Goal: Feedback & Contribution: Submit feedback/report problem

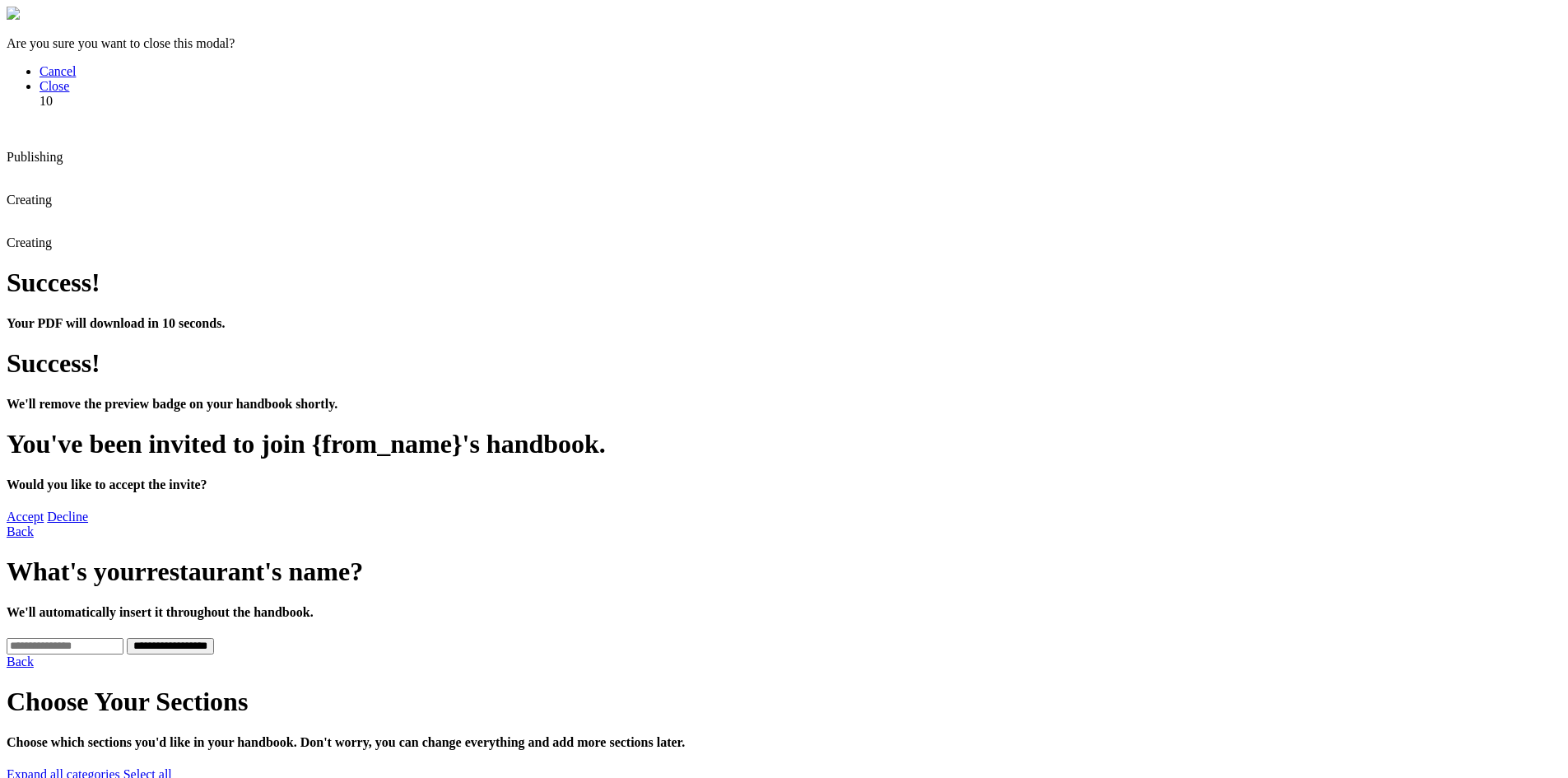
drag, startPoint x: 0, startPoint y: 0, endPoint x: 452, endPoint y: 309, distance: 547.5
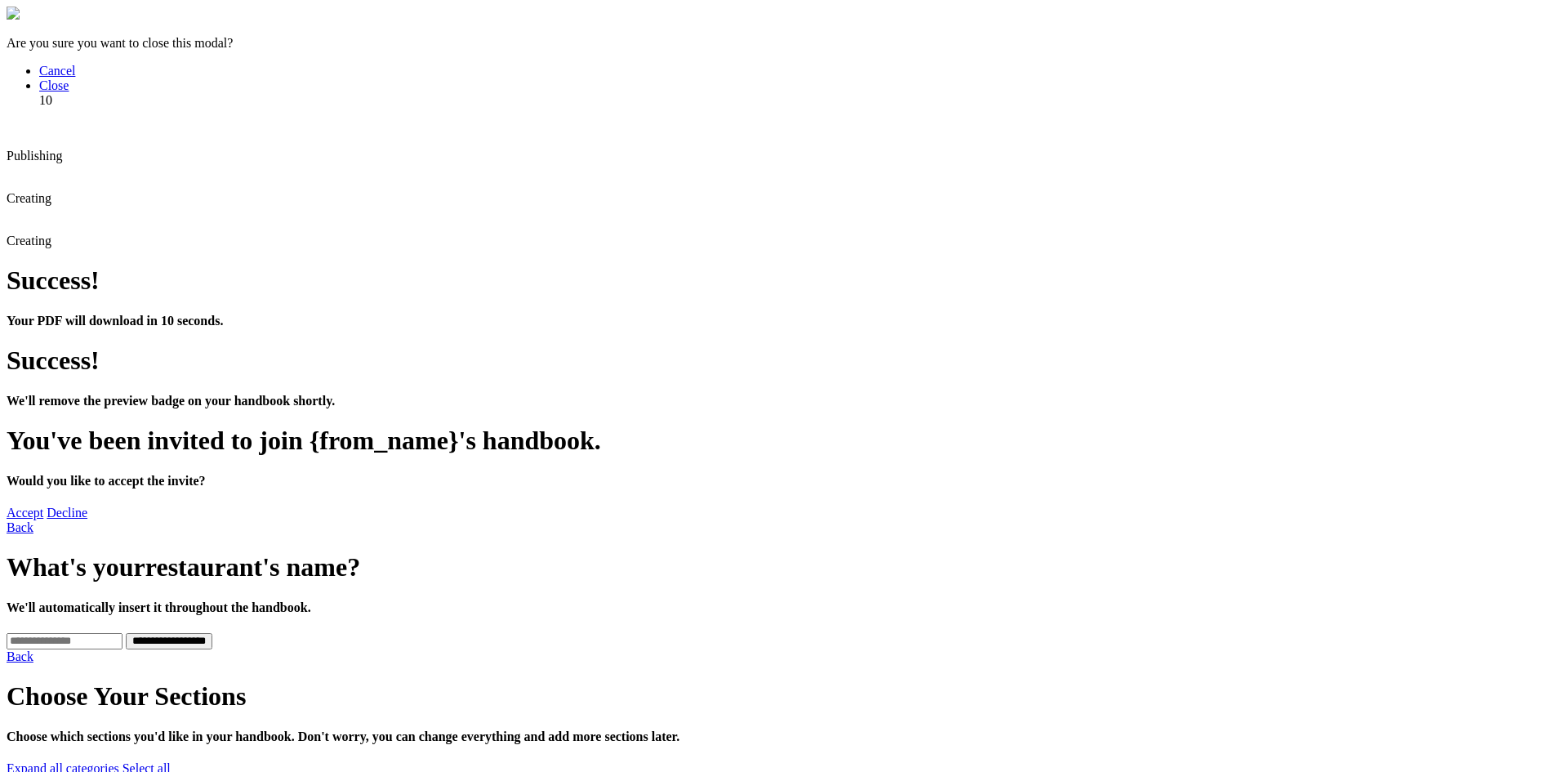
type input "*"
type input "****"
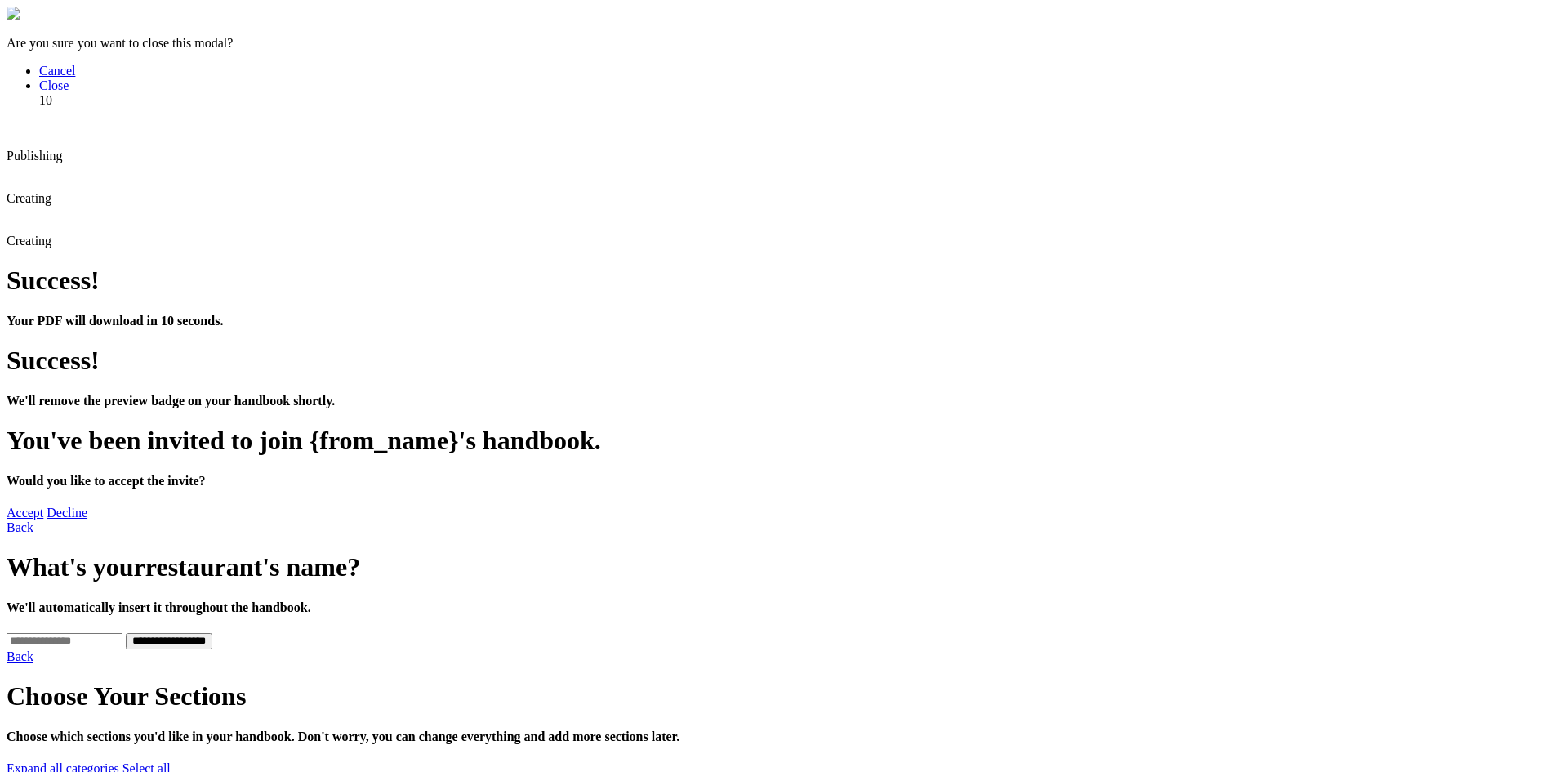
type input "**********"
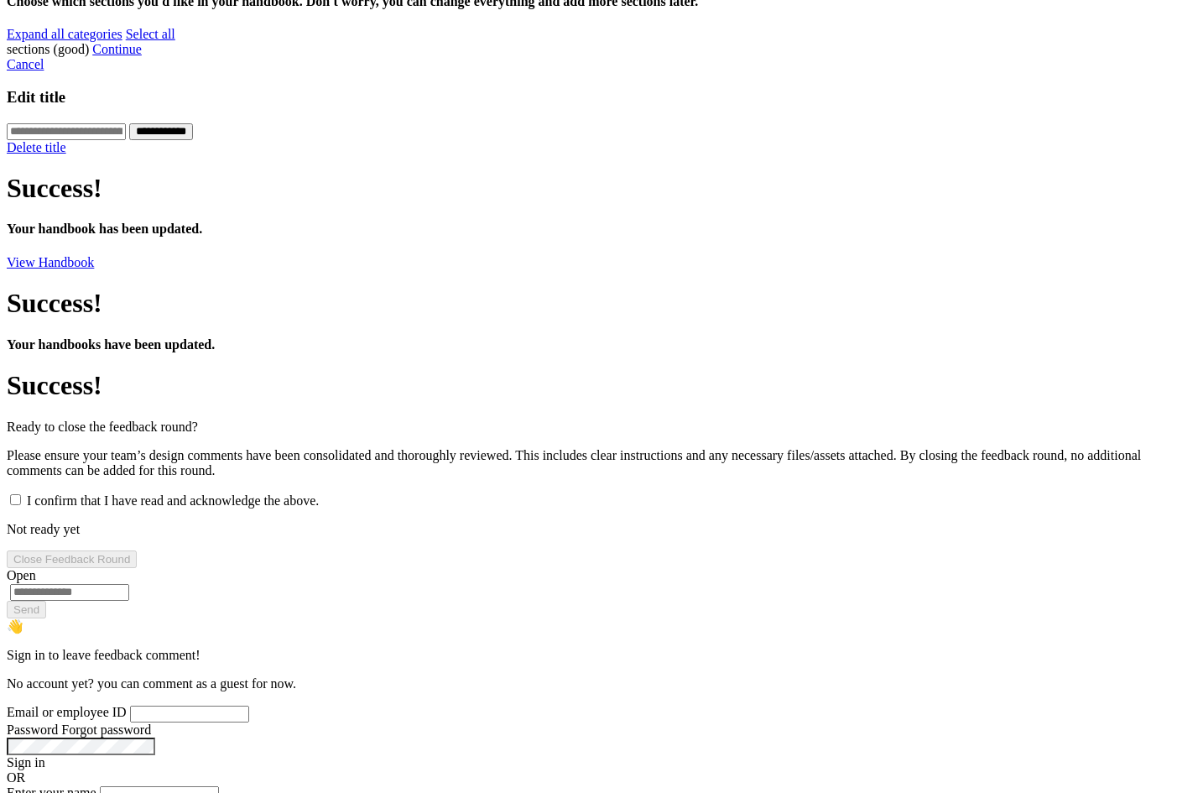
scroll to position [515, 0]
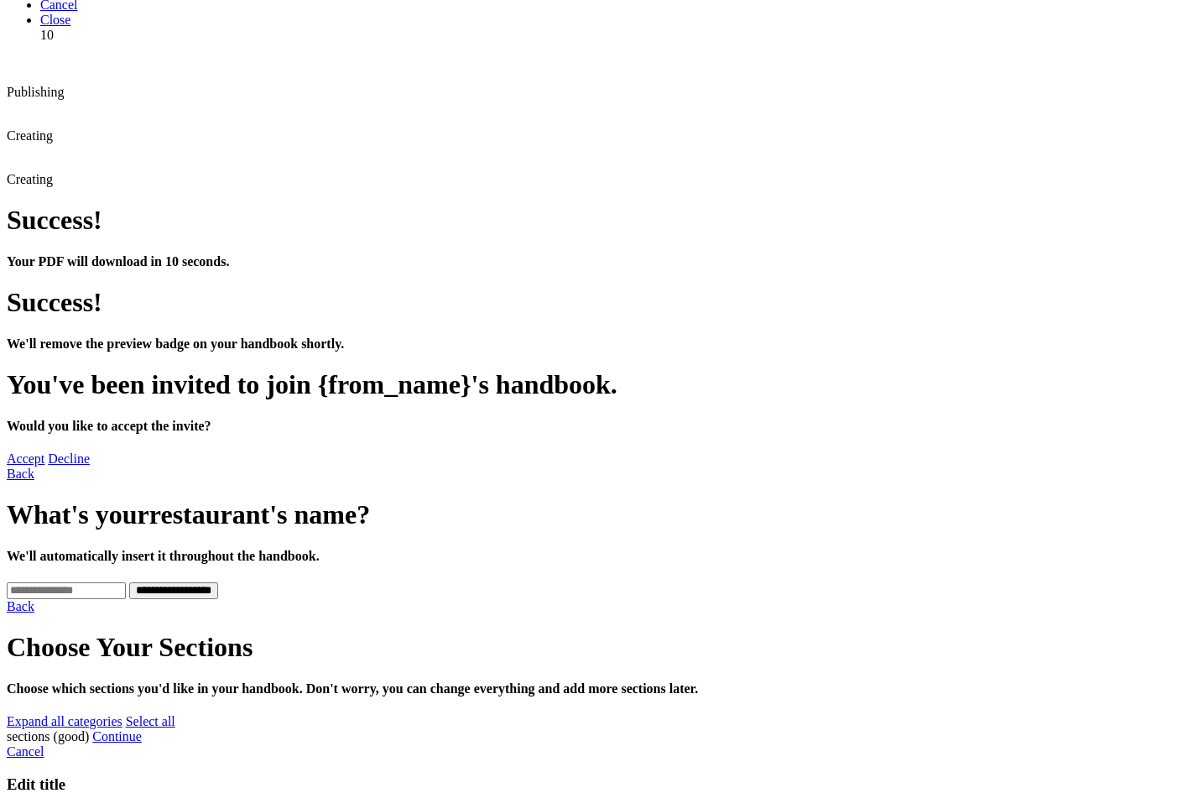
scroll to position [0, 0]
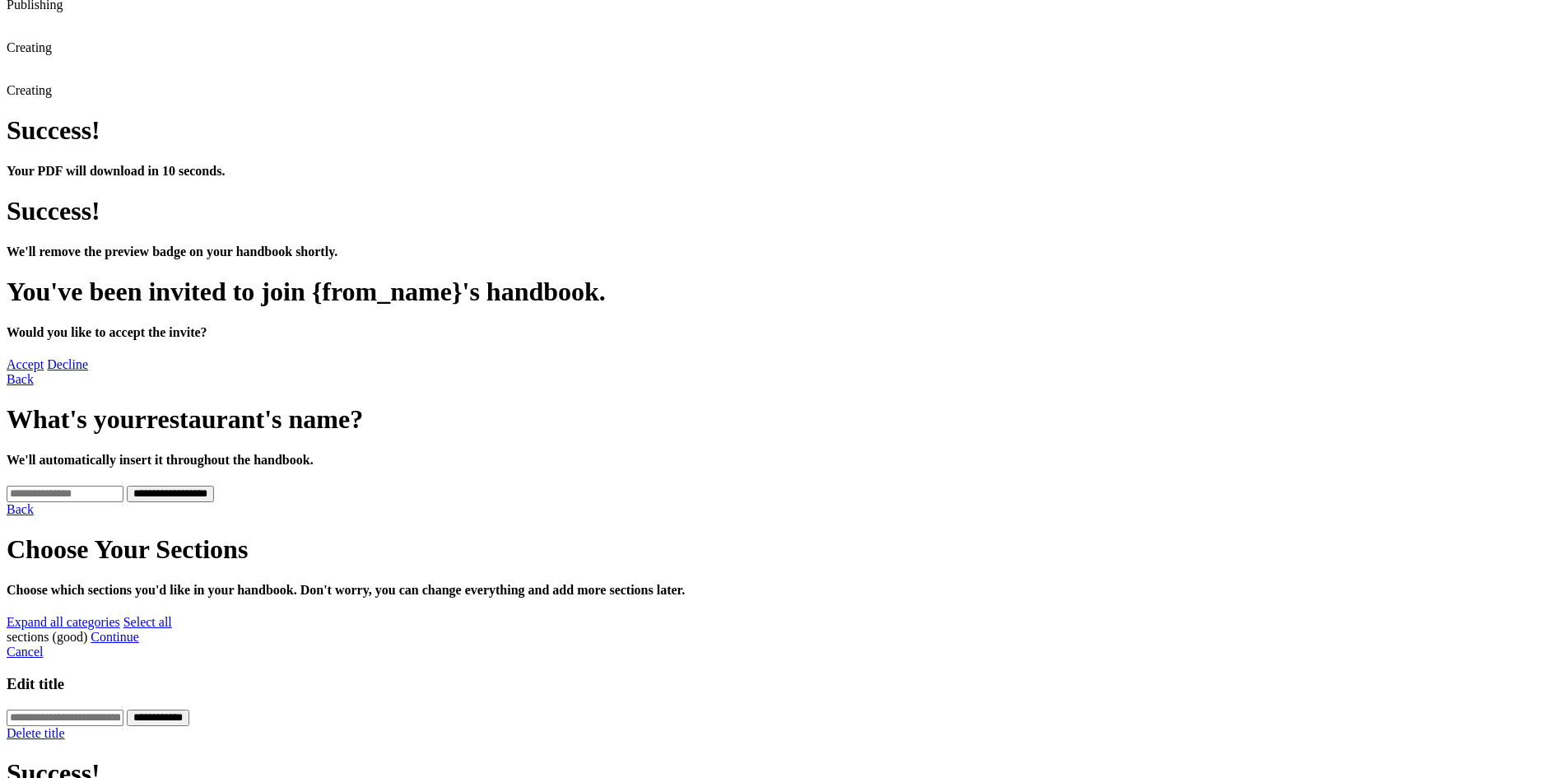
scroll to position [411, 0]
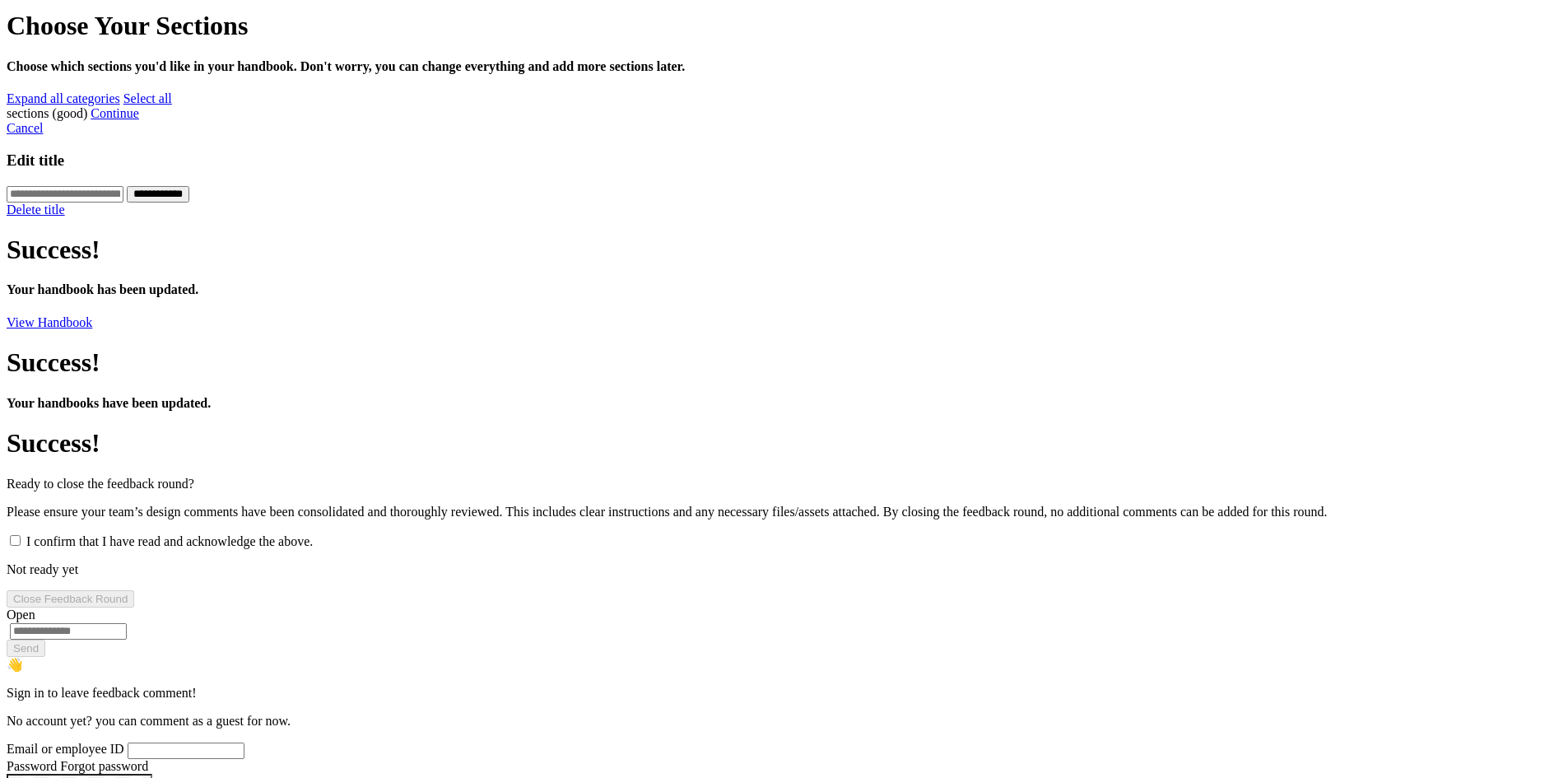
scroll to position [1152, 0]
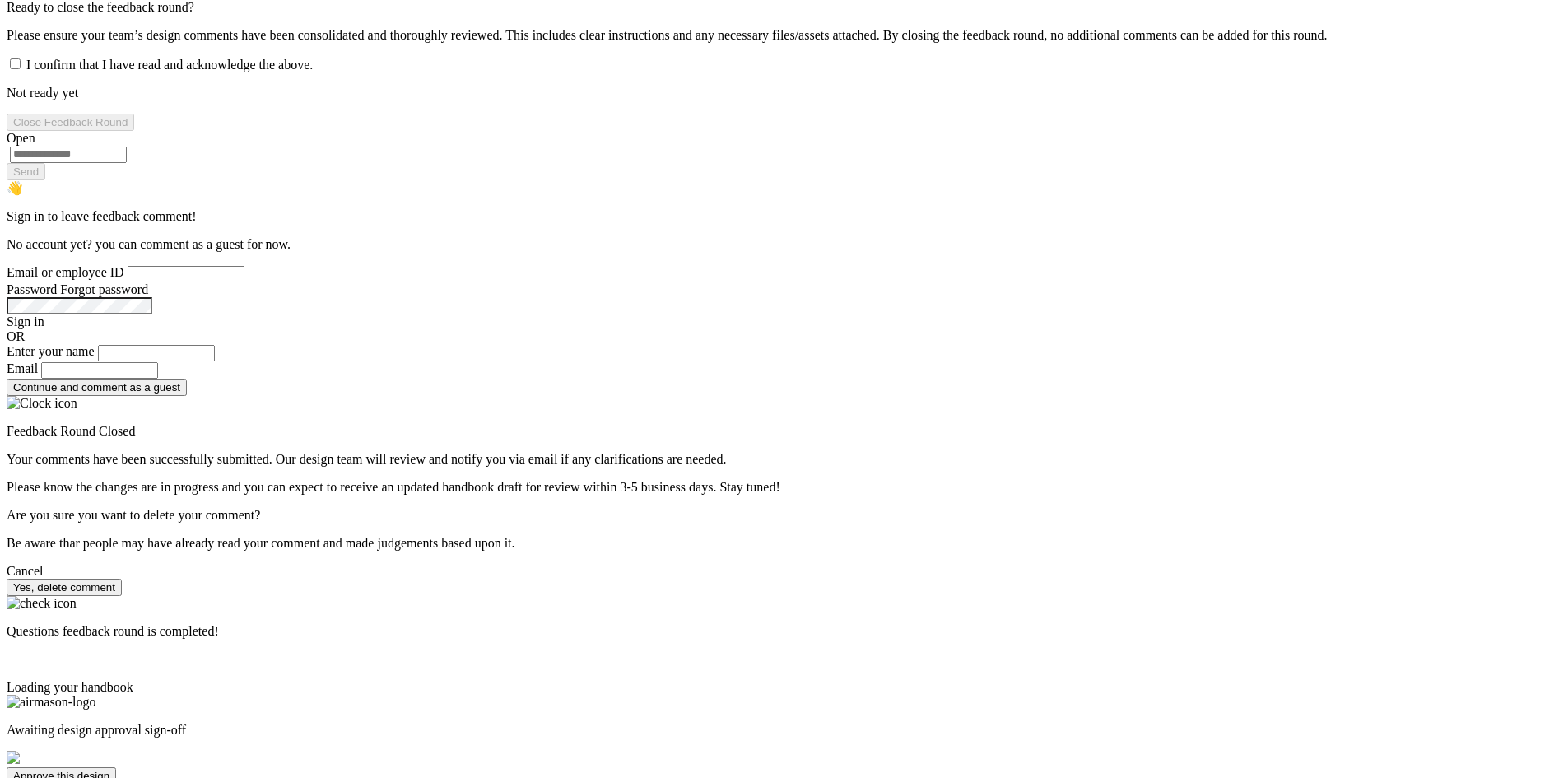
click at [116, 767] on button "Approve this design" at bounding box center [62, 776] width 110 height 18
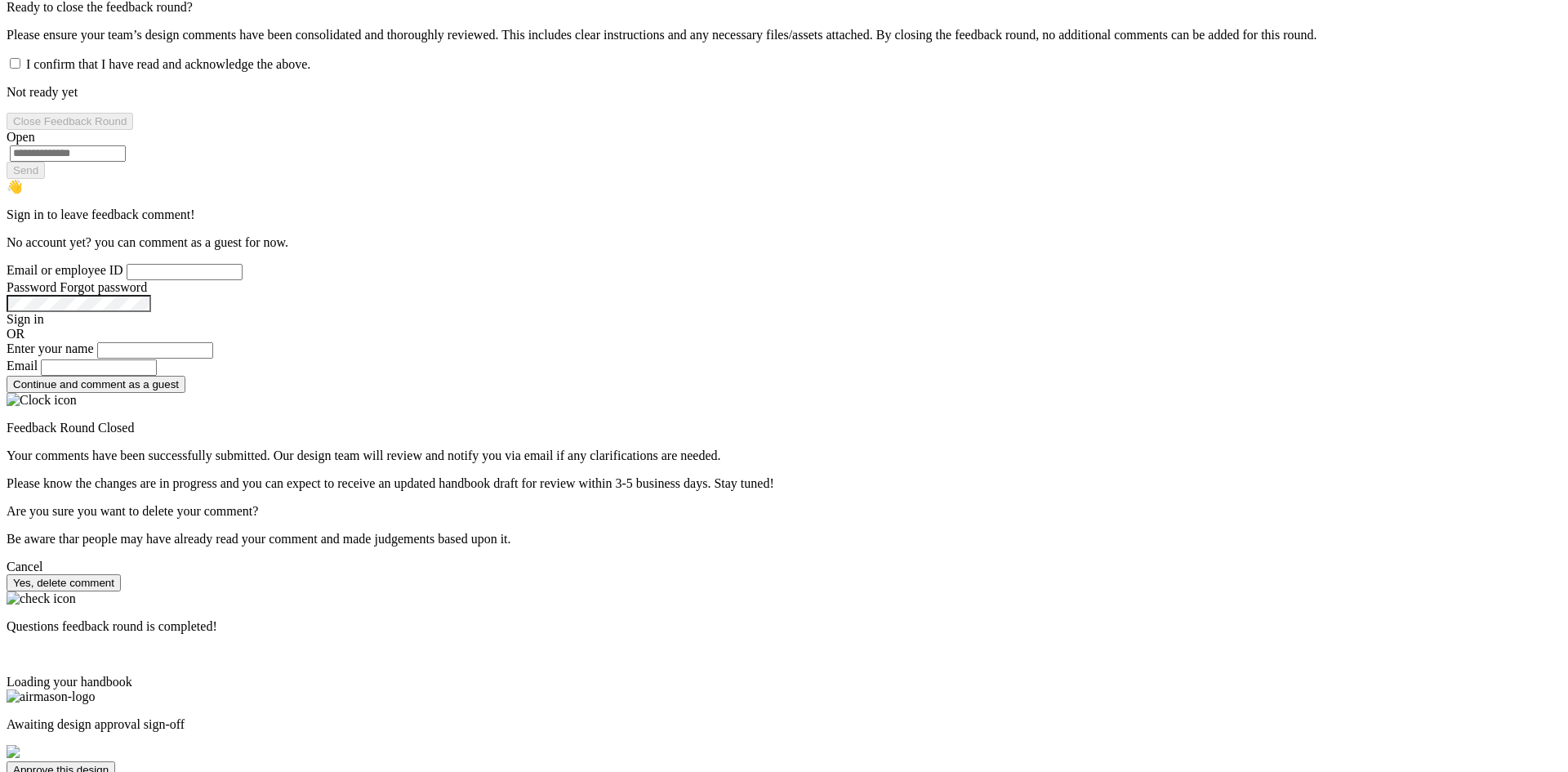
type input "*"
type input "**"
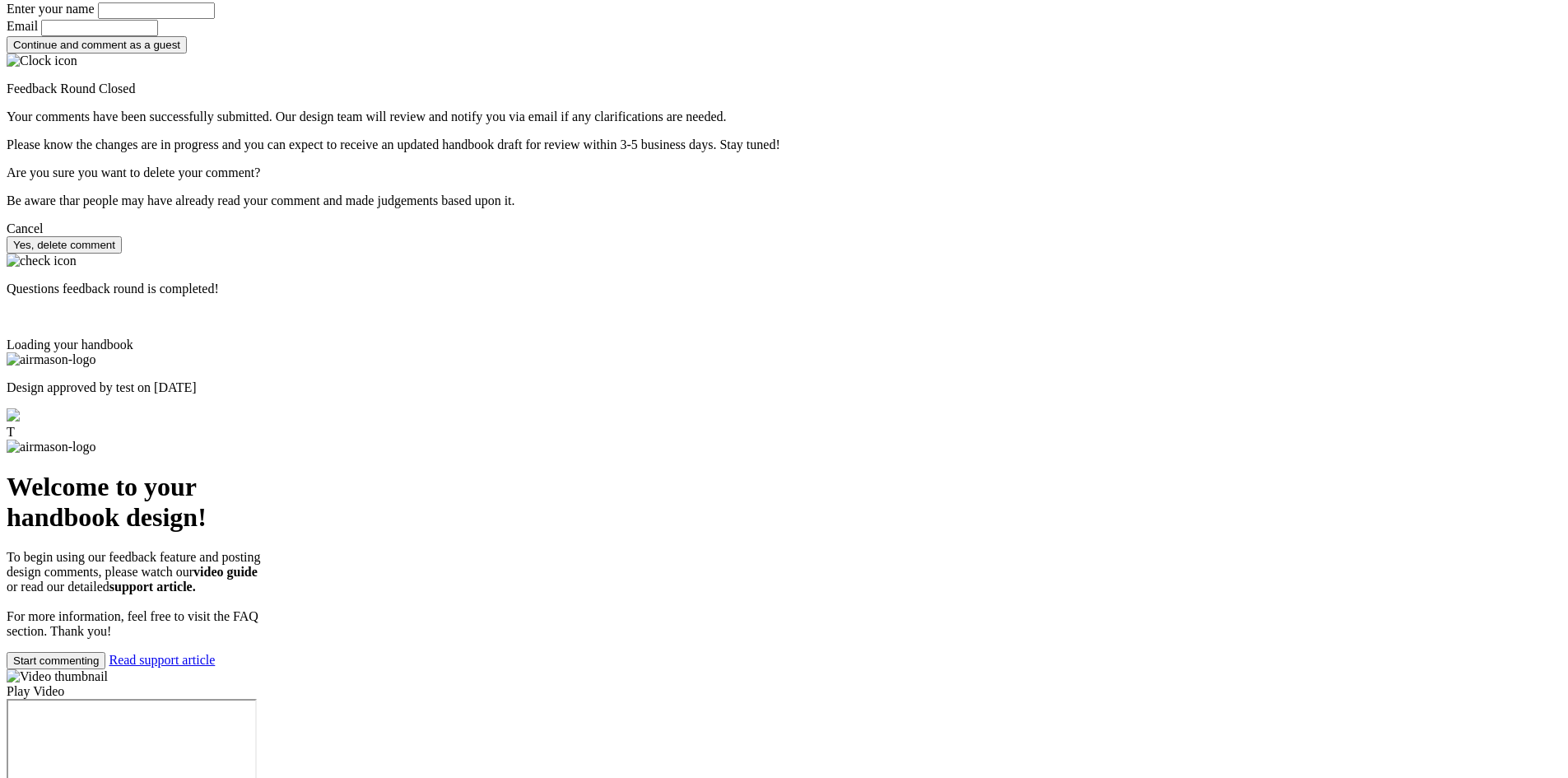
scroll to position [1295, 0]
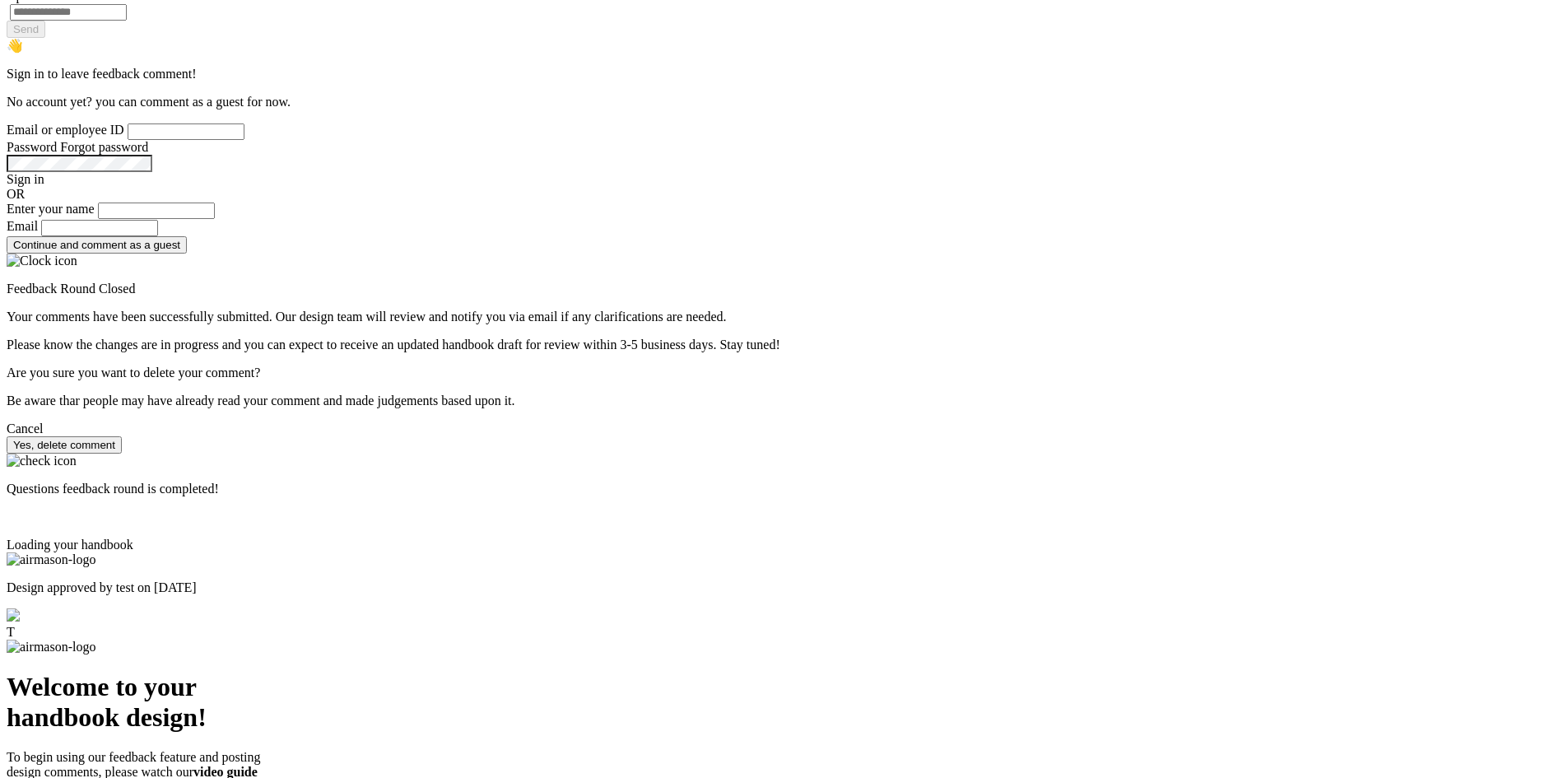
click at [287, 552] on div "Design approved by test on [DATE] T" at bounding box center [784, 596] width 1555 height 87
click at [20, 608] on img at bounding box center [13, 614] width 13 height 13
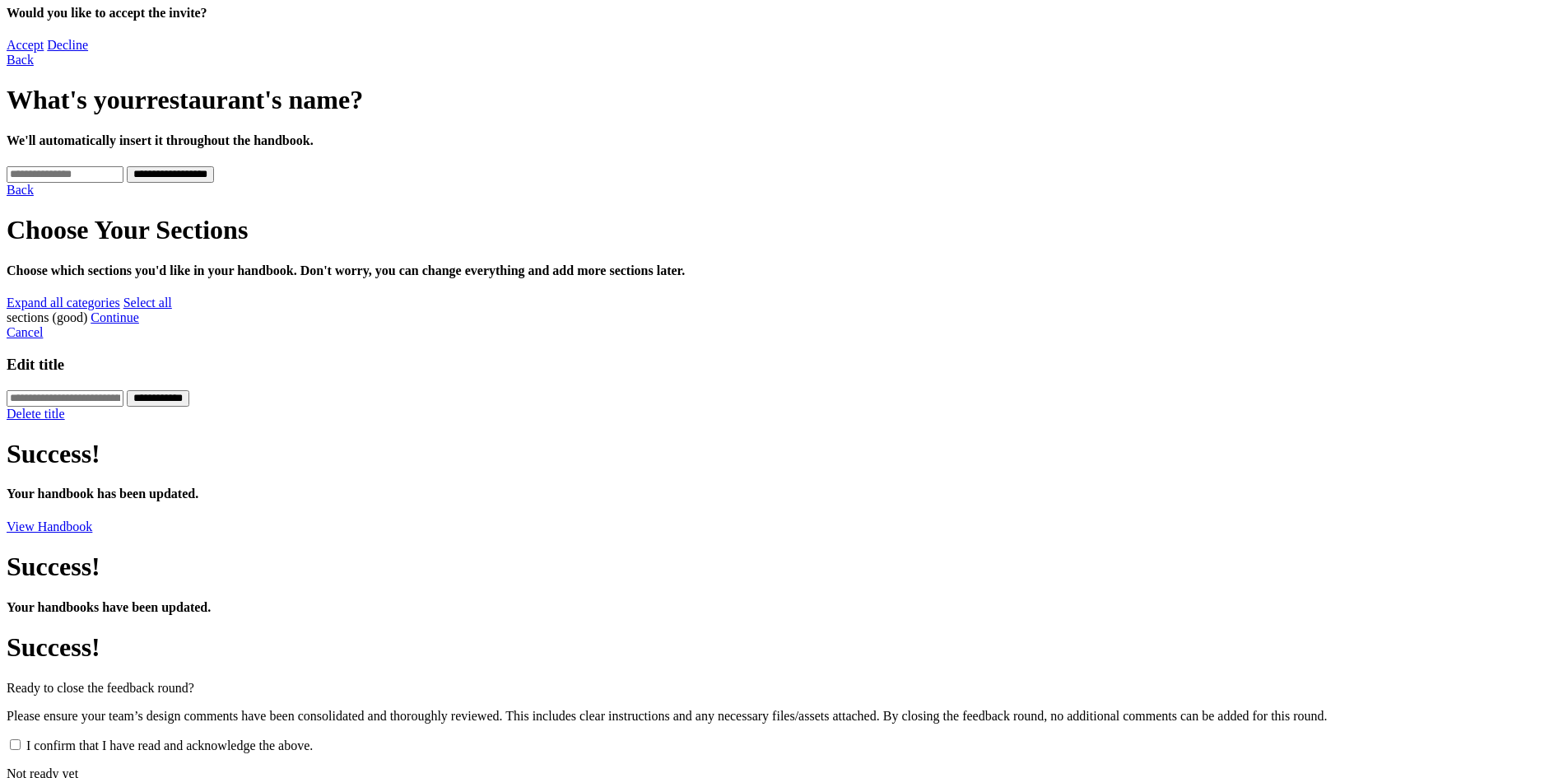
scroll to position [0, 0]
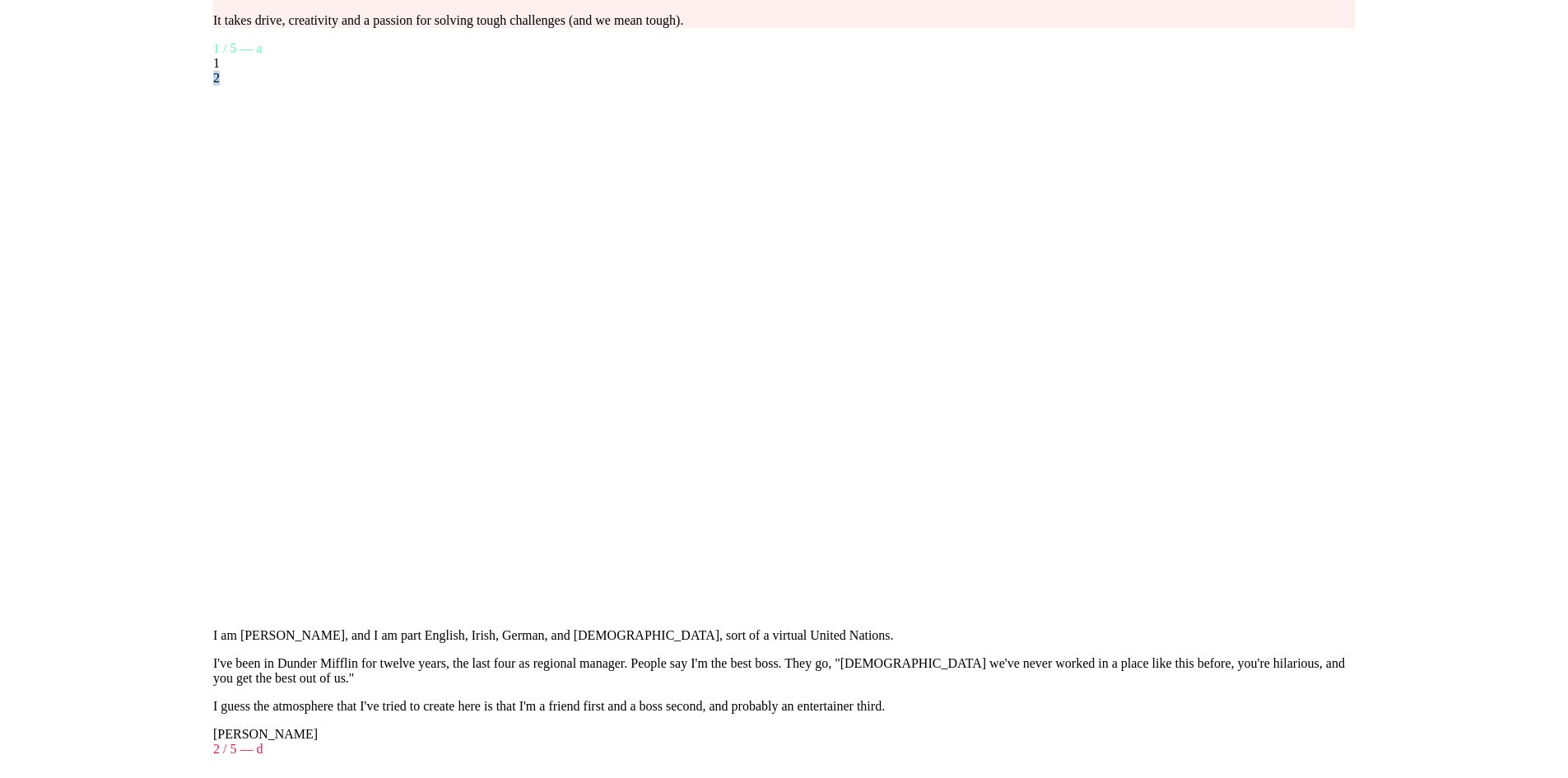
scroll to position [2797, 0]
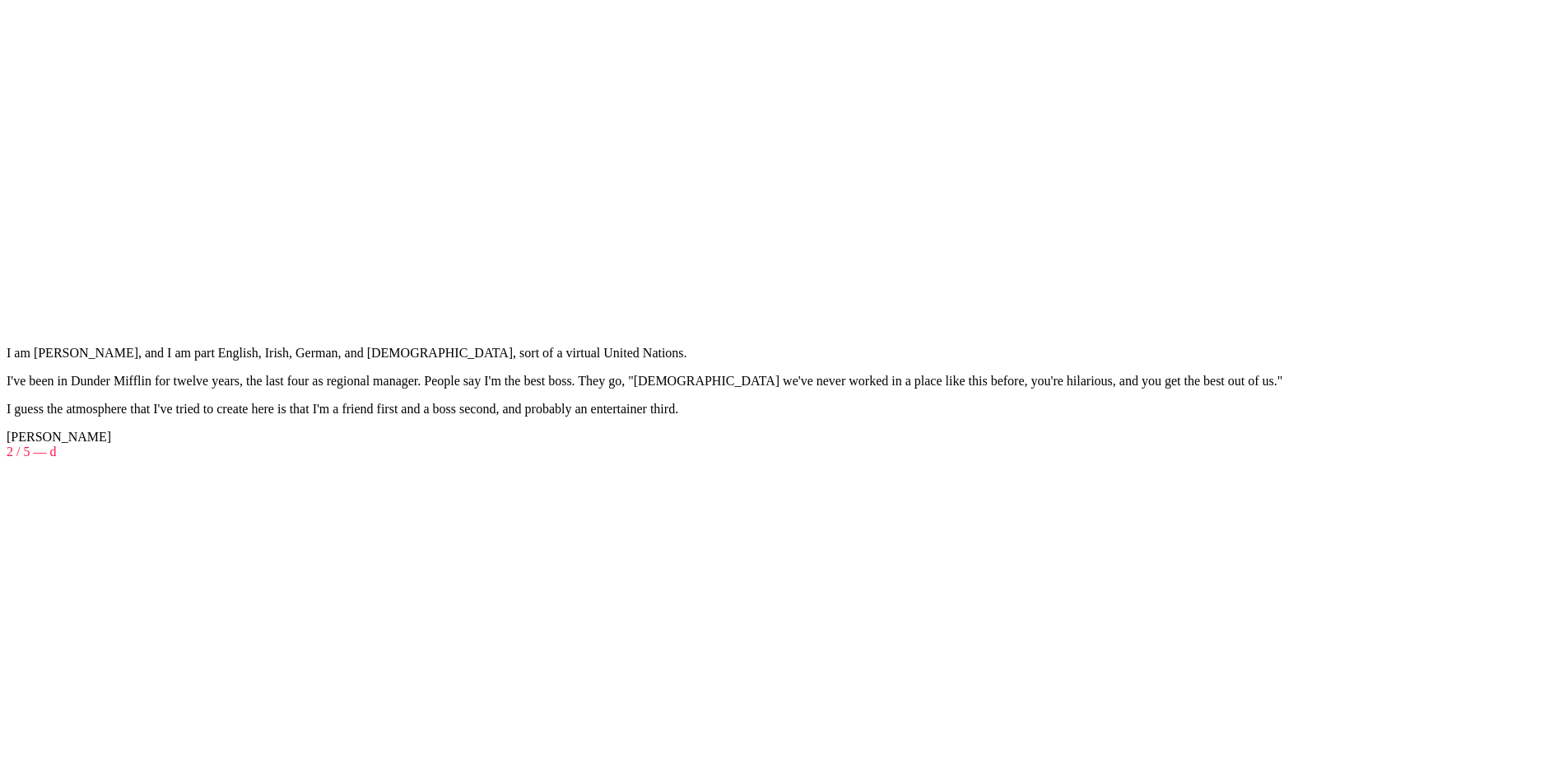
scroll to position [2940, 0]
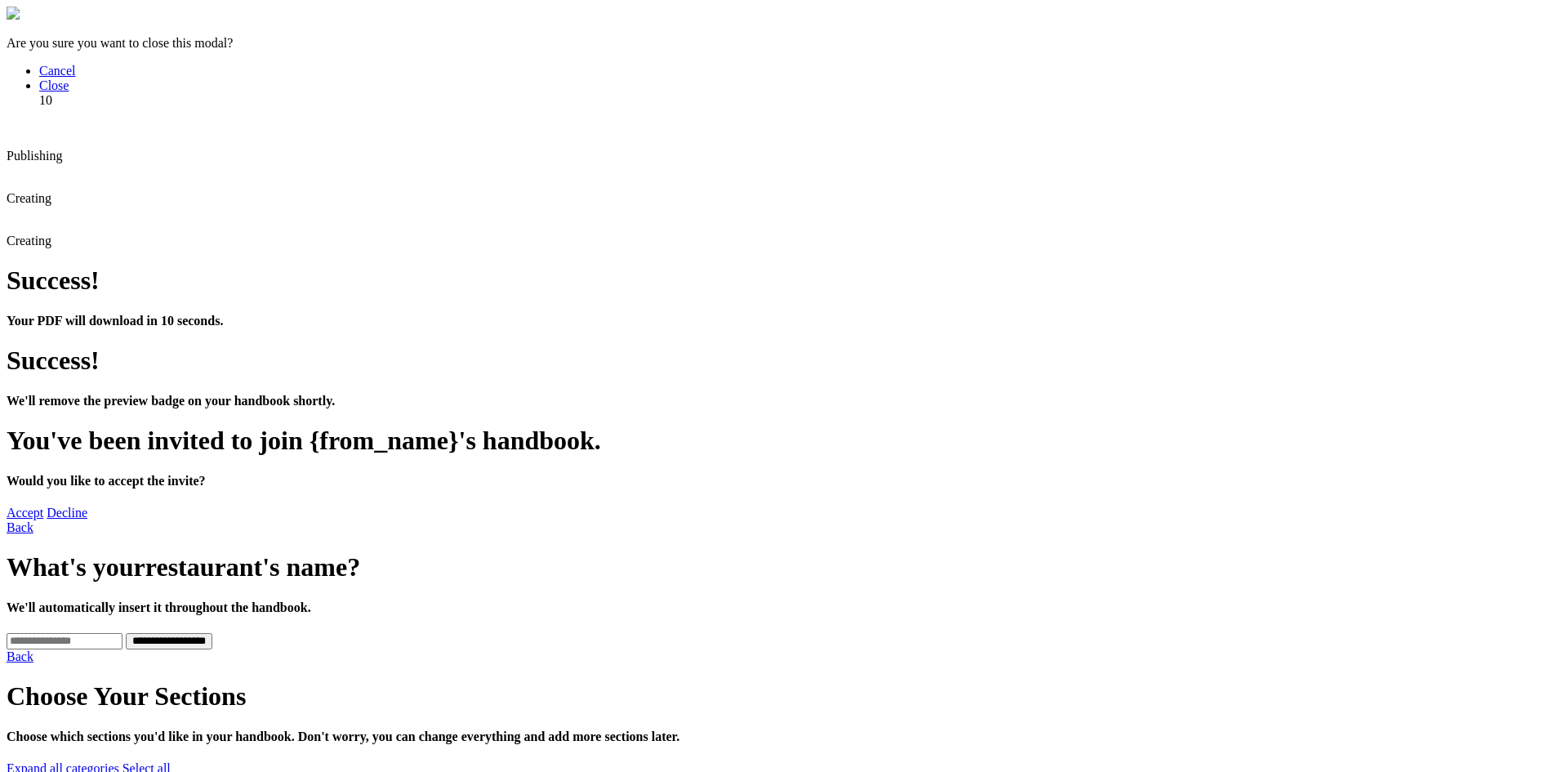
type input "**"
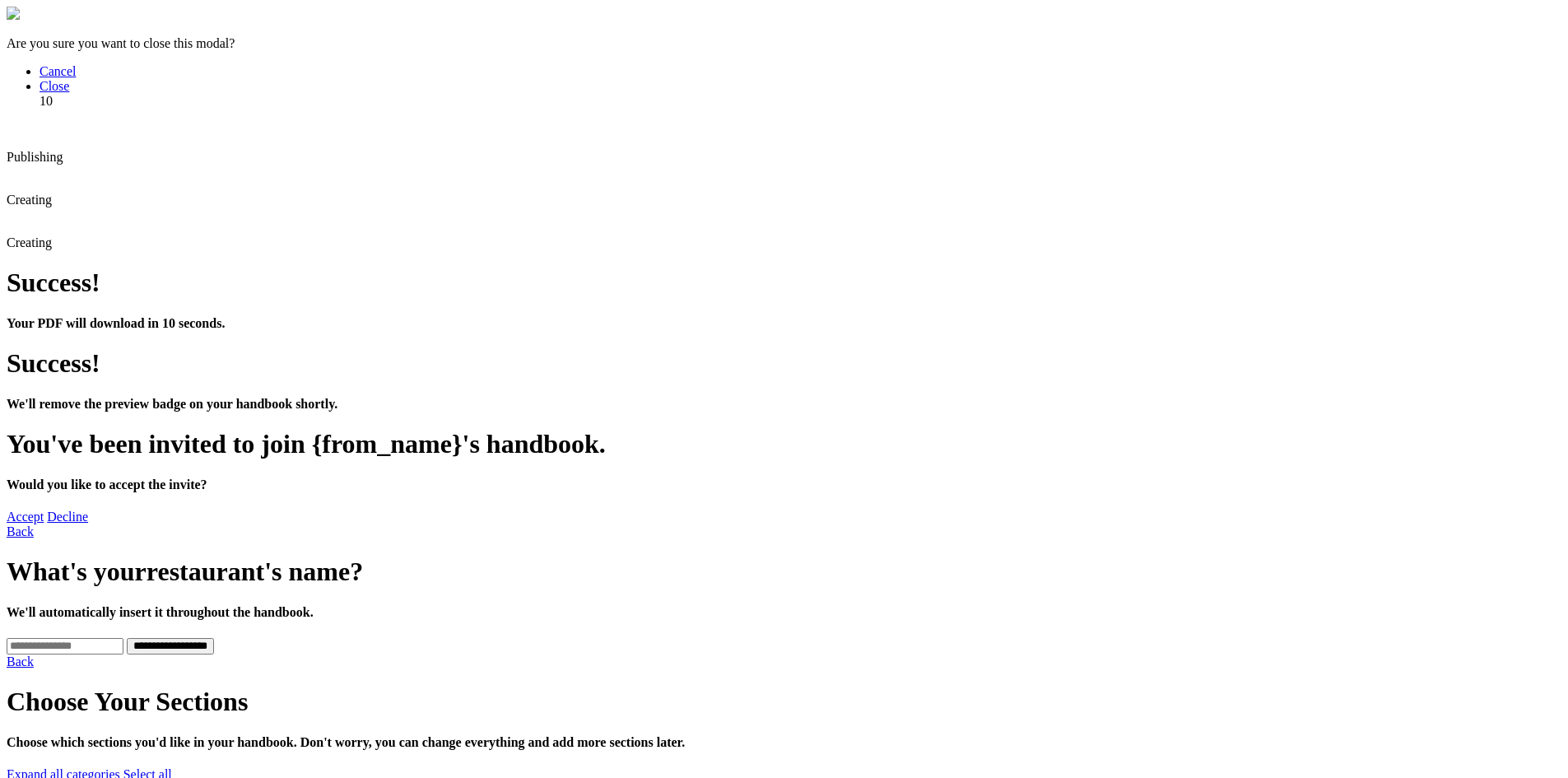
drag, startPoint x: 625, startPoint y: 413, endPoint x: 690, endPoint y: 421, distance: 65.5
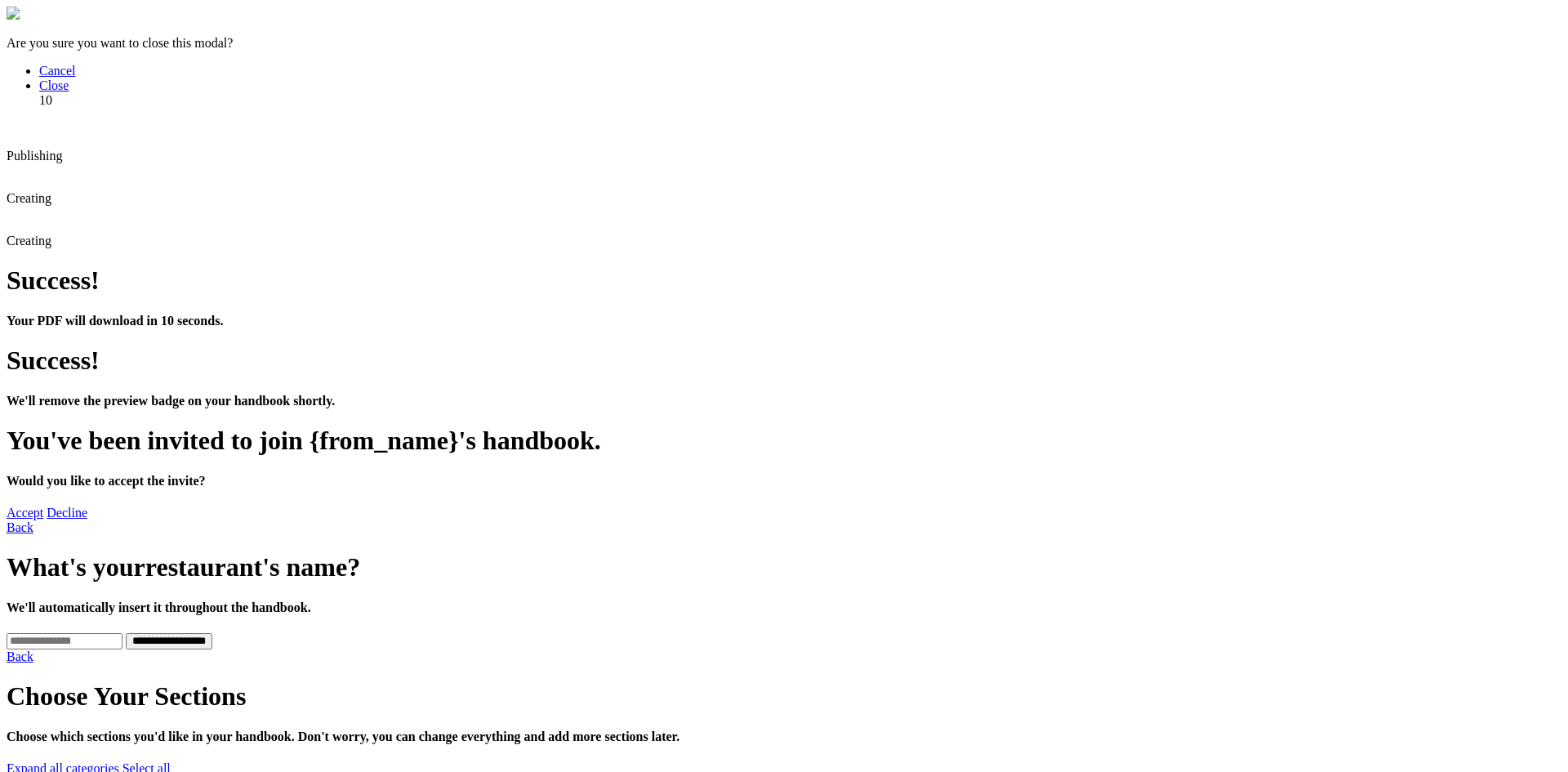
drag, startPoint x: 970, startPoint y: 261, endPoint x: 1006, endPoint y: 261, distance: 36.0
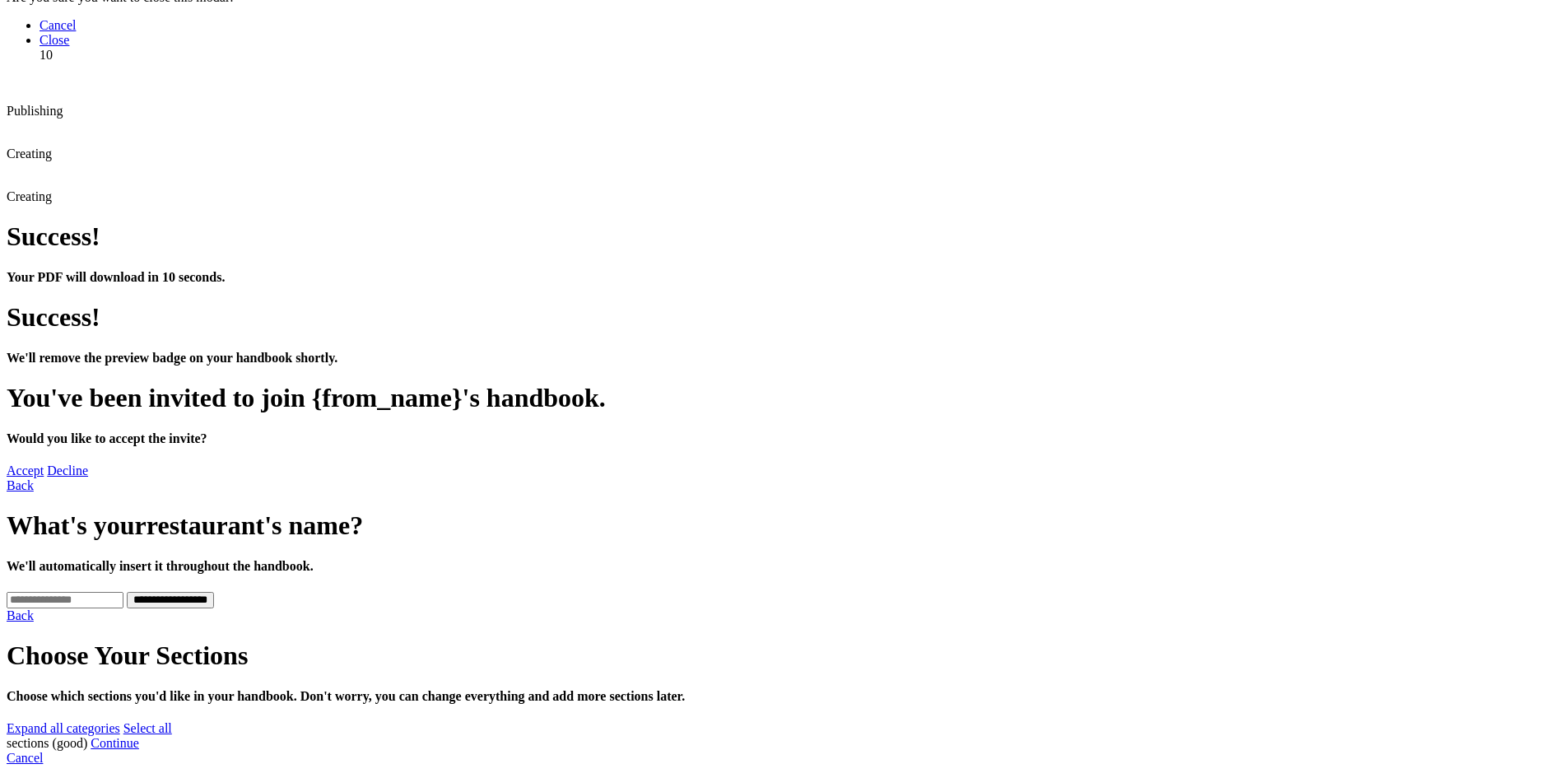
drag, startPoint x: 906, startPoint y: 368, endPoint x: 913, endPoint y: 357, distance: 13.0
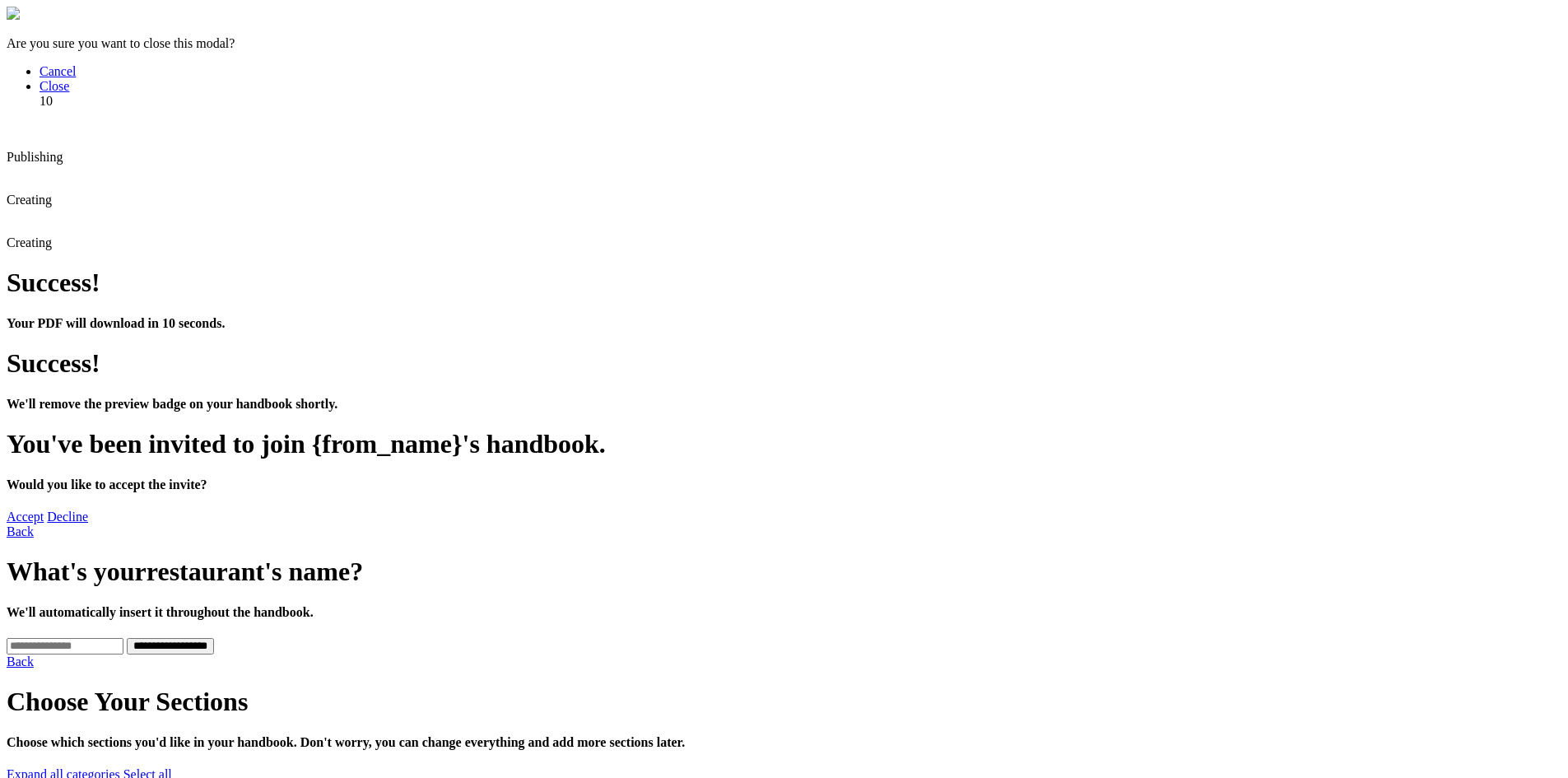
drag, startPoint x: 678, startPoint y: 508, endPoint x: 683, endPoint y: 527, distance: 19.6
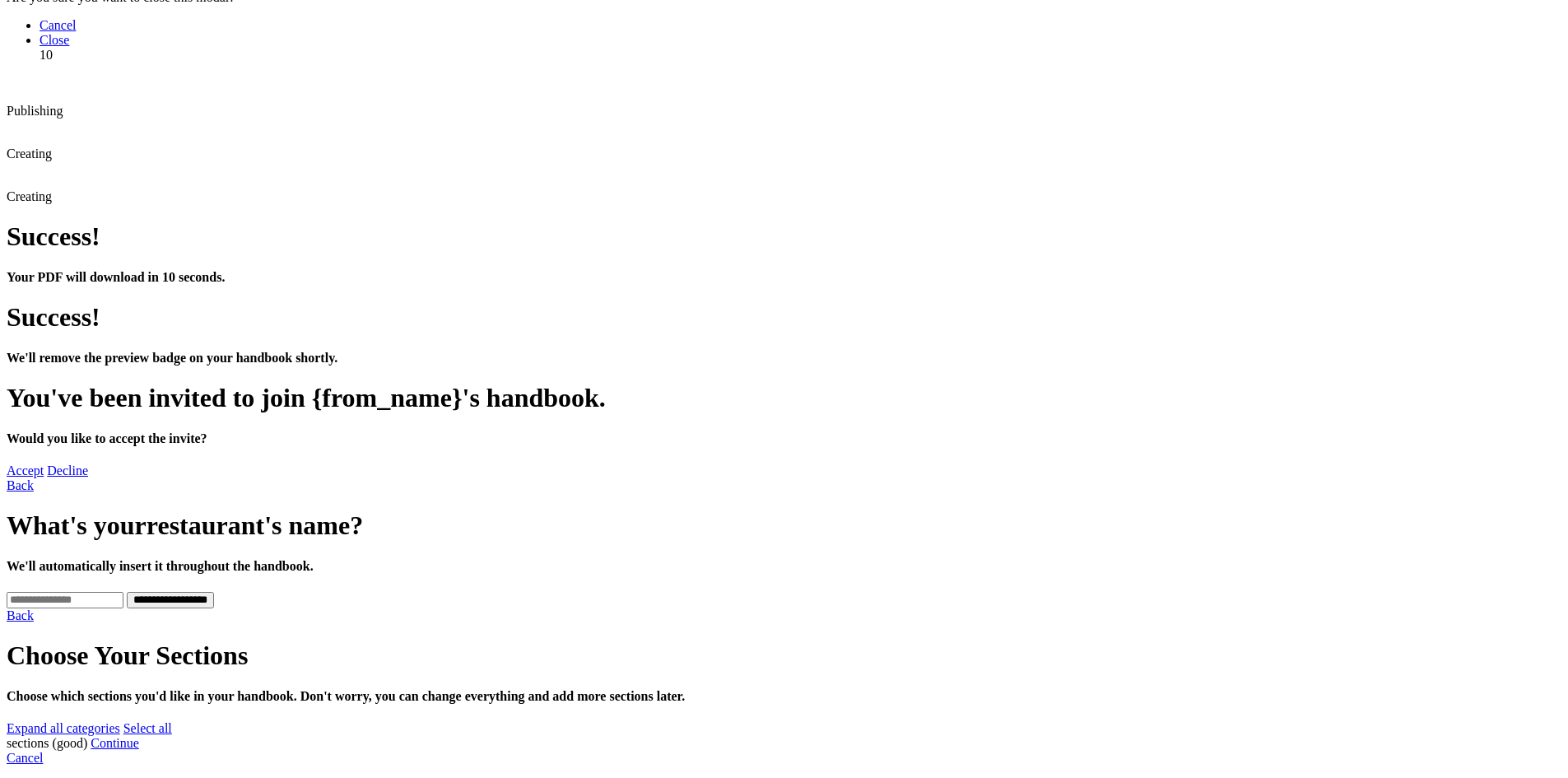
scroll to position [46, 0]
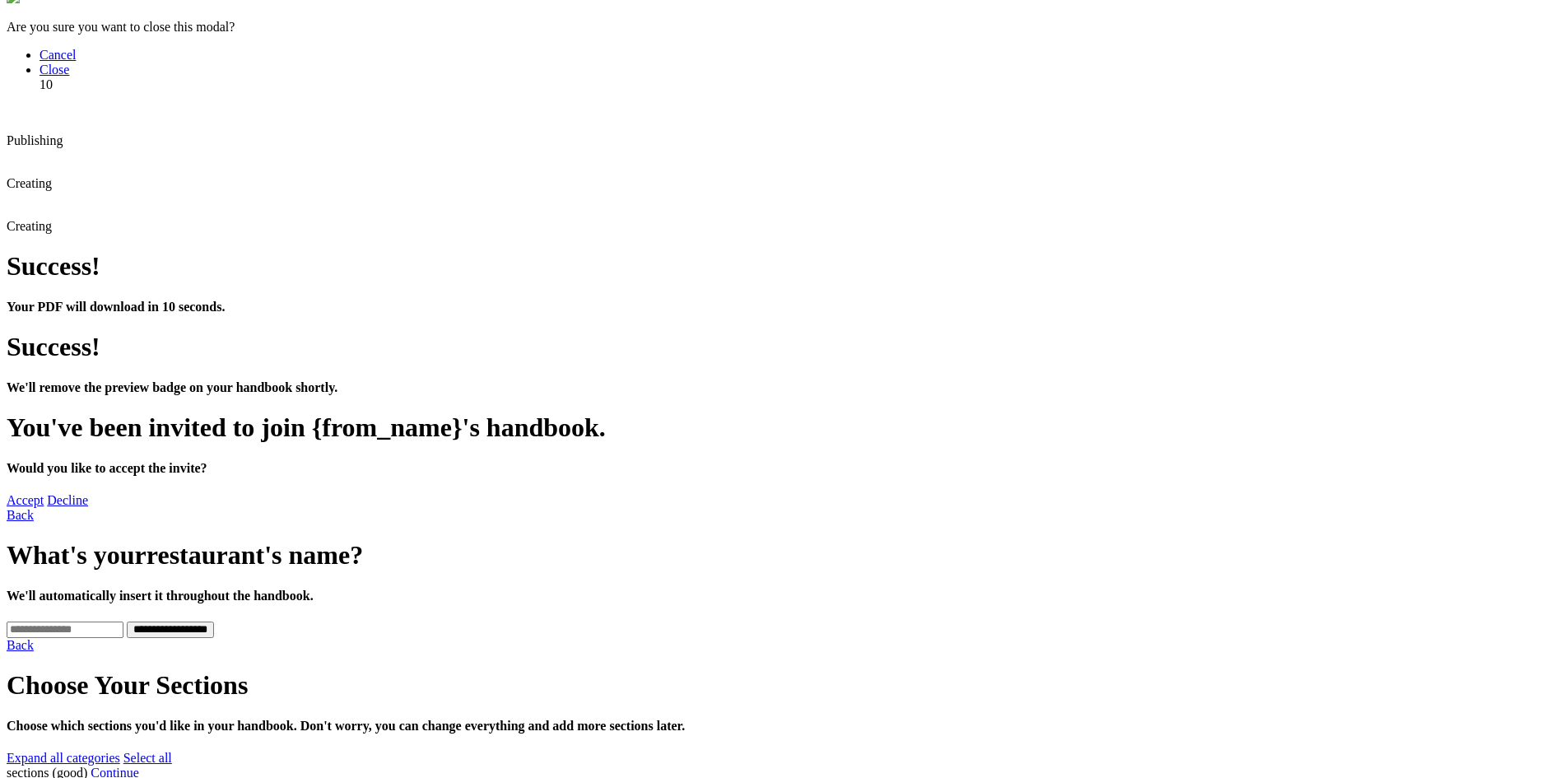
scroll to position [0, 0]
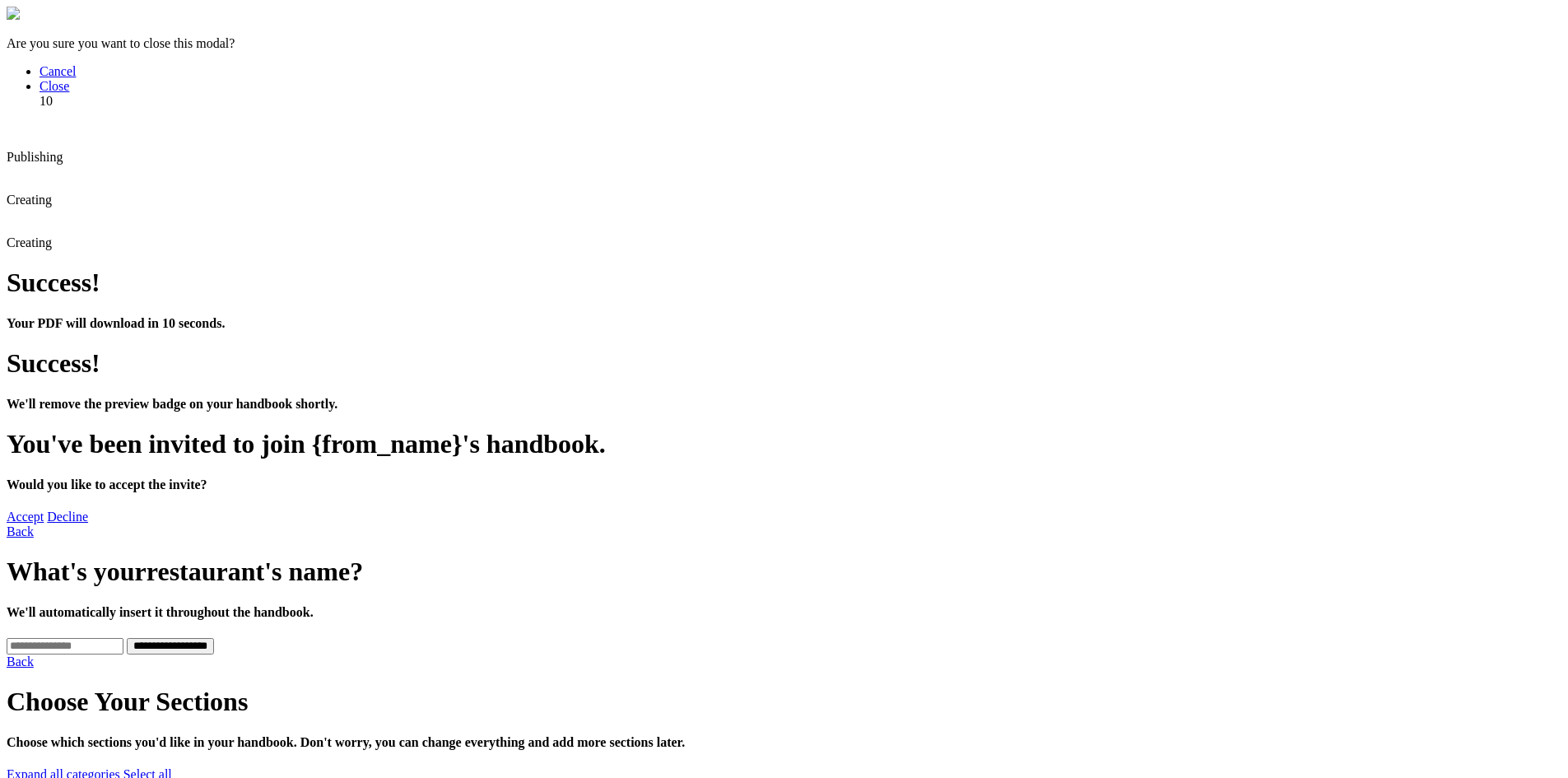
drag, startPoint x: 1445, startPoint y: 138, endPoint x: 1387, endPoint y: 134, distance: 58.1
copy p "Status"
